Goal: Check status: Check status

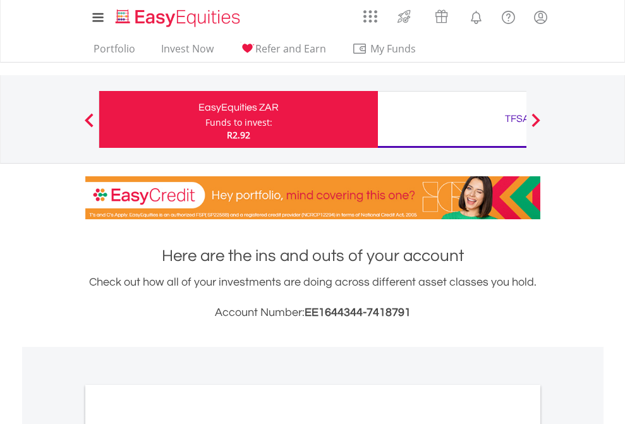
click at [205, 119] on div "Funds to invest:" at bounding box center [238, 122] width 67 height 13
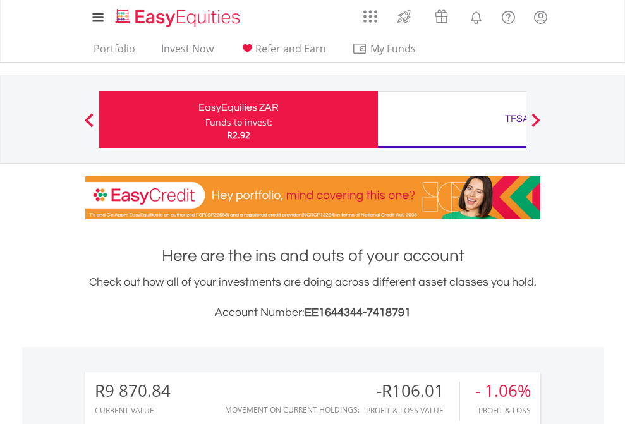
scroll to position [121, 199]
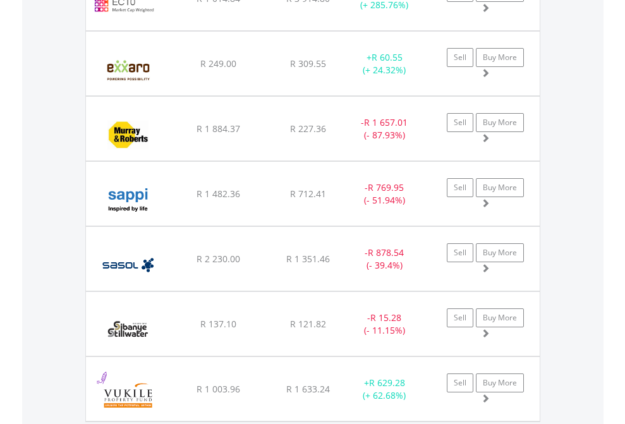
scroll to position [1483, 0]
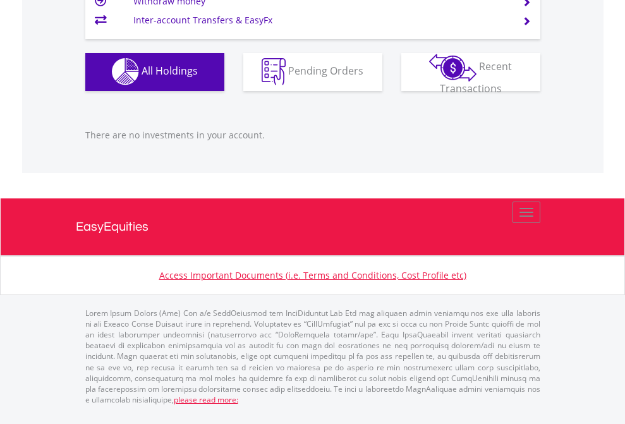
scroll to position [121, 199]
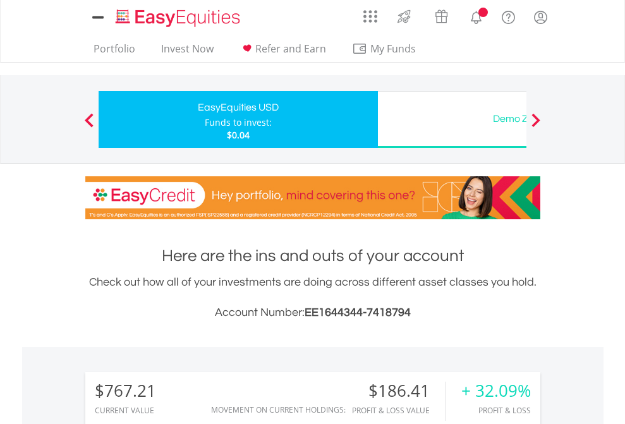
scroll to position [121, 199]
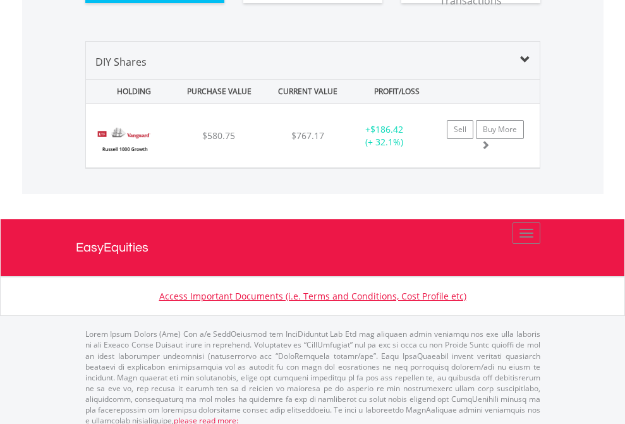
scroll to position [1406, 0]
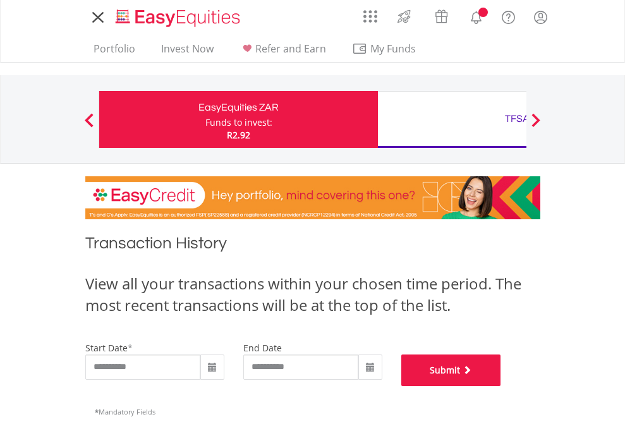
click at [501, 386] on button "Submit" at bounding box center [451, 371] width 100 height 32
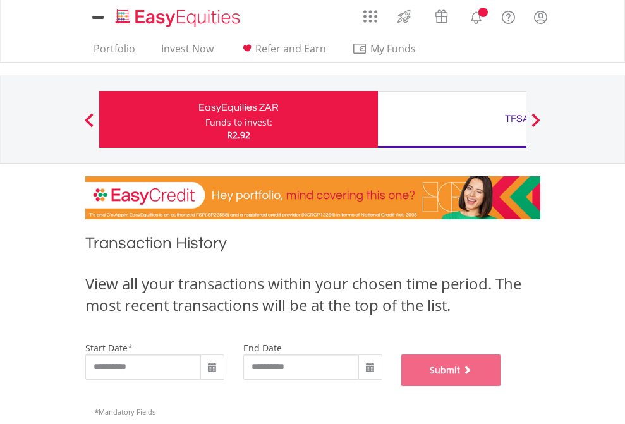
scroll to position [513, 0]
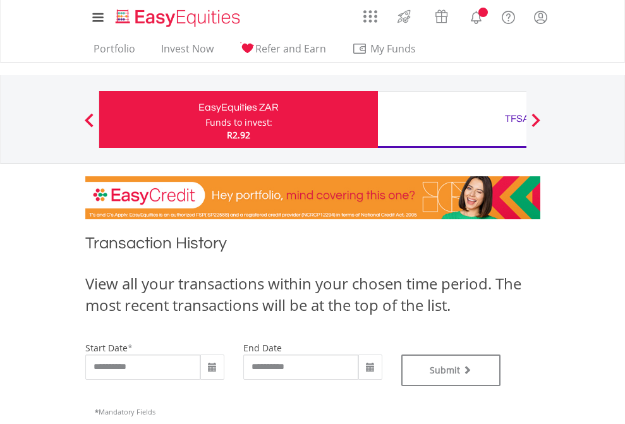
click at [452, 119] on div "TFSA" at bounding box center [518, 119] width 264 height 18
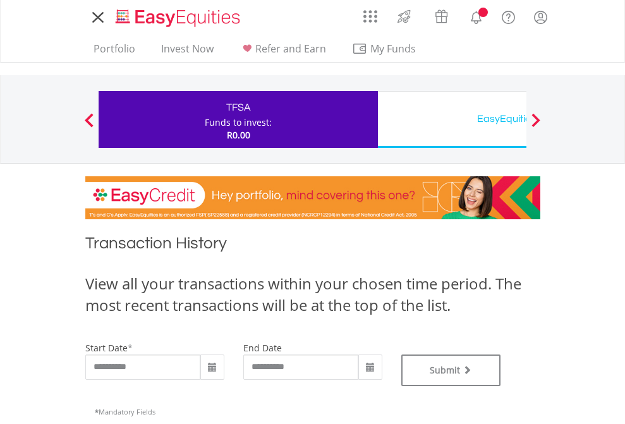
type input "**********"
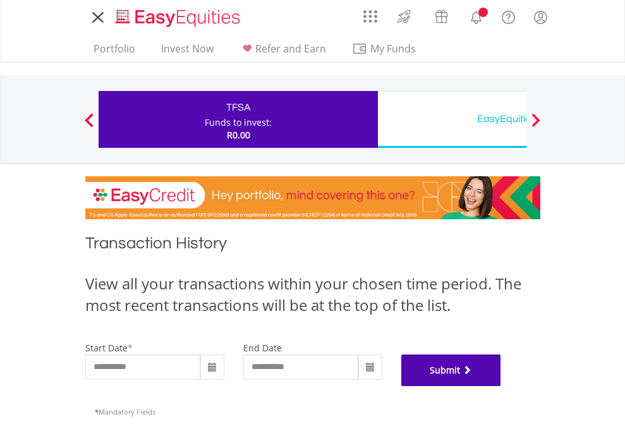
click at [501, 386] on button "Submit" at bounding box center [451, 371] width 100 height 32
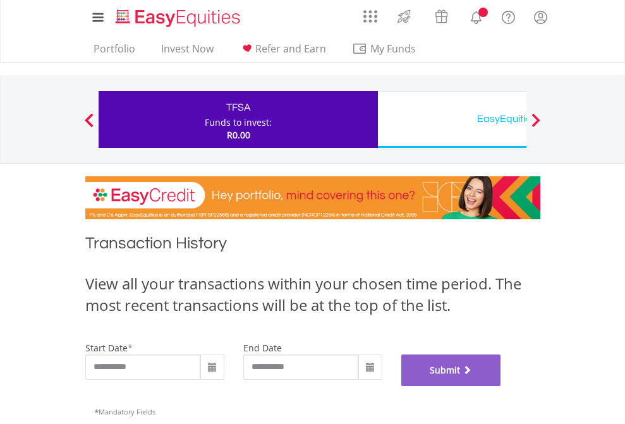
scroll to position [513, 0]
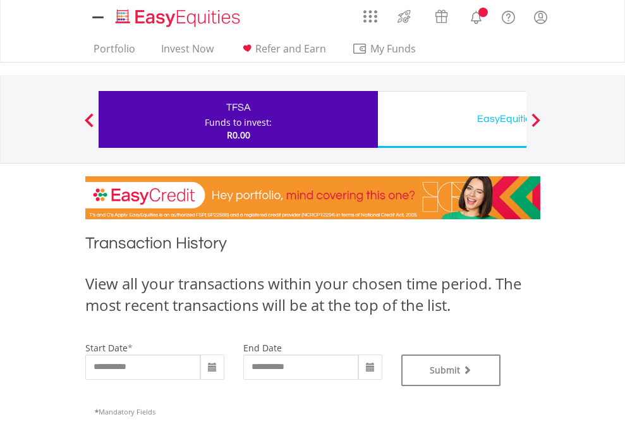
click at [452, 119] on div "EasyEquities USD" at bounding box center [518, 119] width 264 height 18
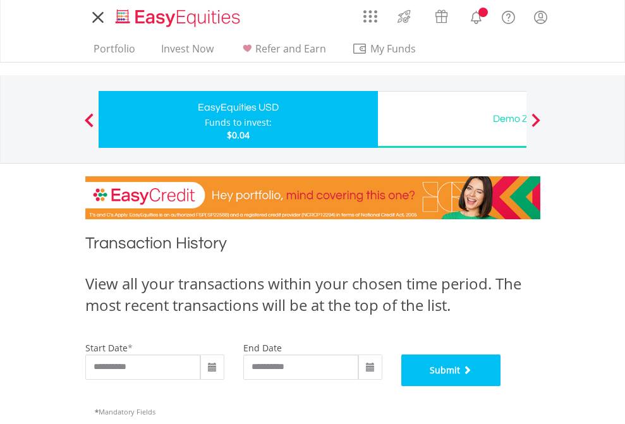
click at [501, 386] on button "Submit" at bounding box center [451, 371] width 100 height 32
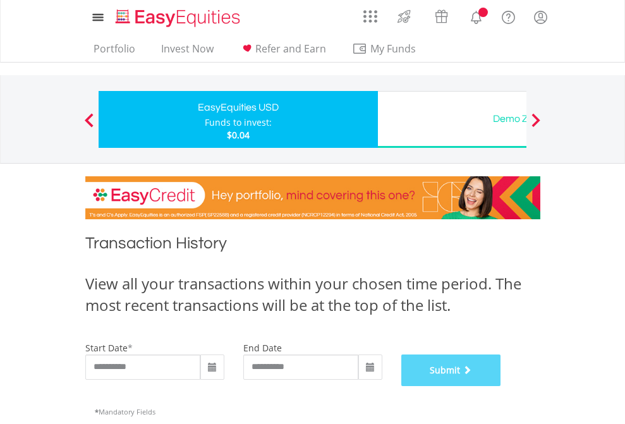
scroll to position [513, 0]
